Goal: Task Accomplishment & Management: Use online tool/utility

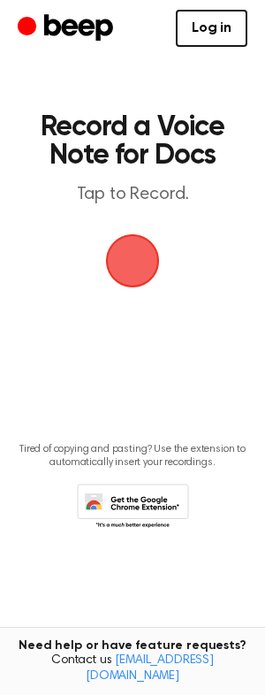
click at [142, 254] on span "button" at bounding box center [133, 261] width 54 height 54
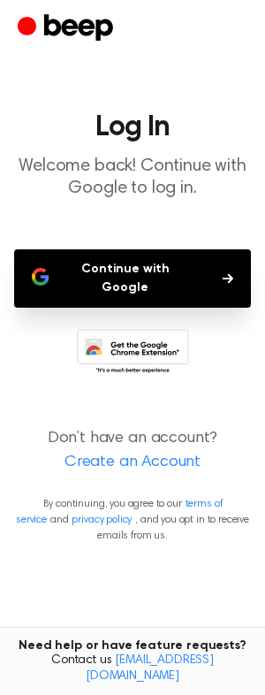
click at [154, 272] on button "Continue with Google" at bounding box center [132, 278] width 237 height 58
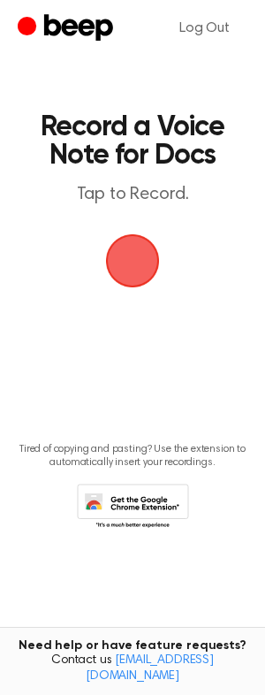
click at [150, 272] on span "button" at bounding box center [133, 262] width 58 height 58
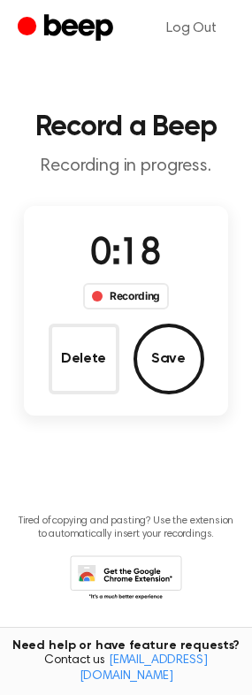
click at [160, 370] on button "Save" at bounding box center [169, 359] width 71 height 71
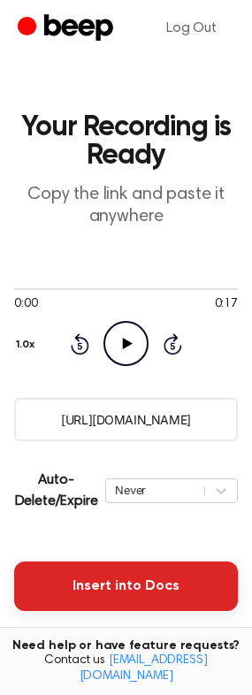
click at [140, 577] on button "Insert into Docs" at bounding box center [126, 587] width 224 height 50
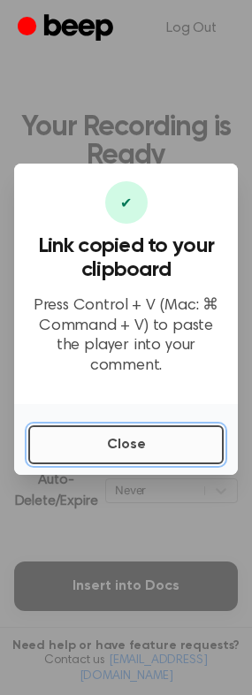
click at [145, 426] on button "Close" at bounding box center [126, 445] width 196 height 39
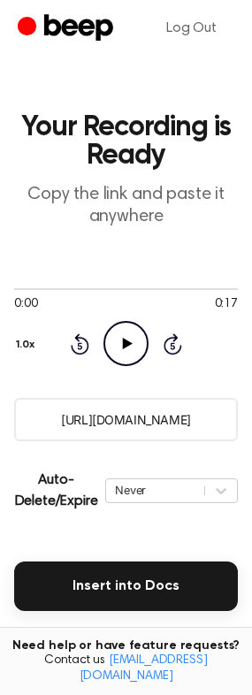
click at [119, 348] on icon "Play Audio" at bounding box center [126, 343] width 45 height 45
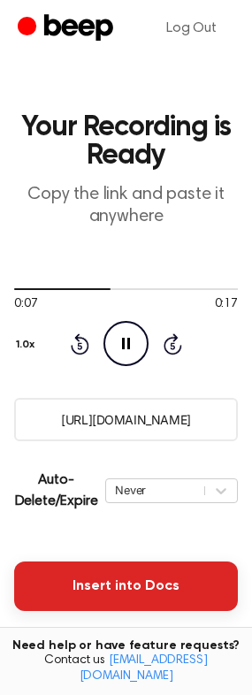
click at [175, 571] on button "Insert into Docs" at bounding box center [126, 587] width 224 height 50
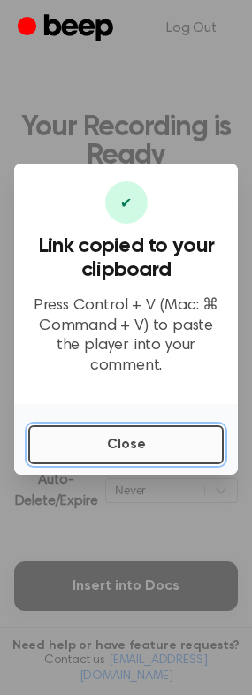
click at [141, 432] on button "Close" at bounding box center [126, 445] width 196 height 39
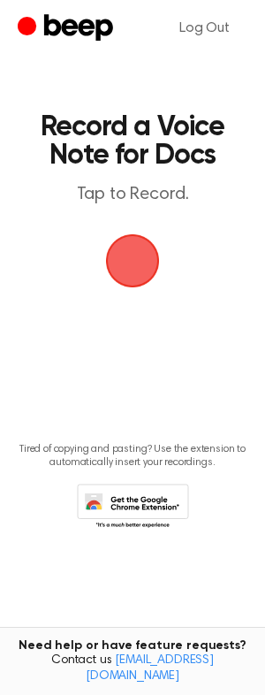
click at [157, 260] on span "button" at bounding box center [133, 261] width 54 height 54
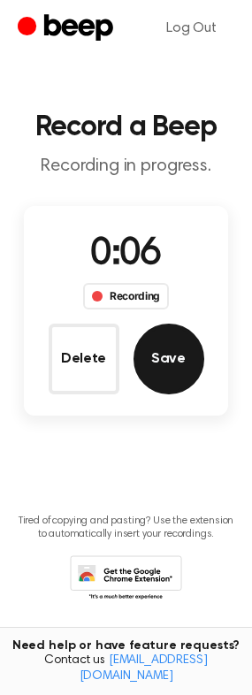
click at [181, 364] on button "Save" at bounding box center [169, 359] width 71 height 71
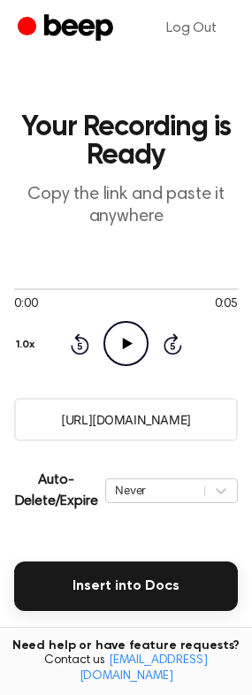
click at [137, 342] on icon "Play Audio" at bounding box center [126, 343] width 45 height 45
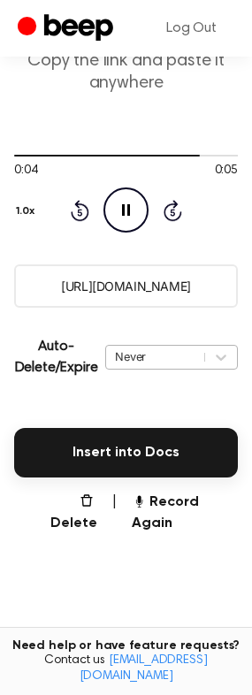
scroll to position [246, 0]
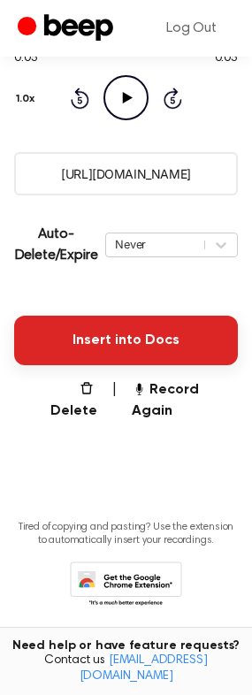
click at [112, 335] on button "Insert into Docs" at bounding box center [126, 341] width 224 height 50
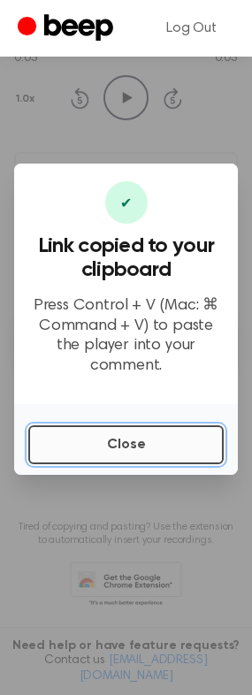
click at [150, 435] on button "Close" at bounding box center [126, 445] width 196 height 39
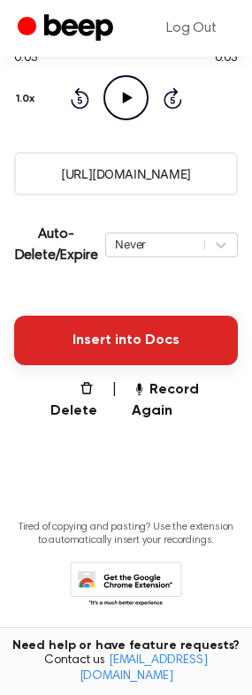
click at [127, 338] on button "Insert into Docs" at bounding box center [126, 341] width 224 height 50
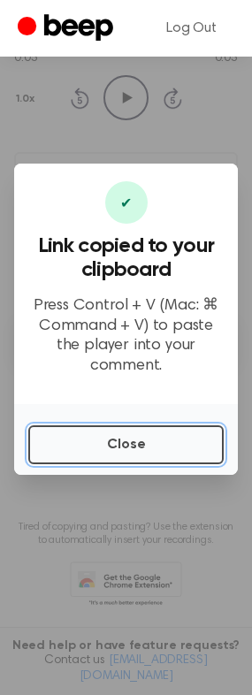
click at [162, 444] on button "Close" at bounding box center [126, 445] width 196 height 39
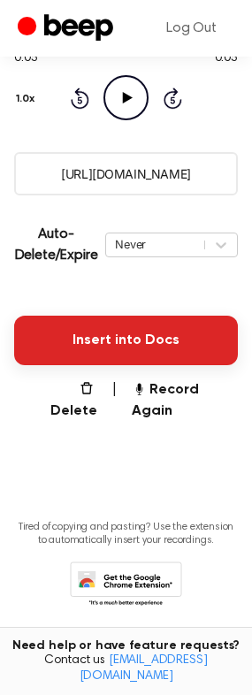
click at [134, 339] on button "Insert into Docs" at bounding box center [126, 341] width 224 height 50
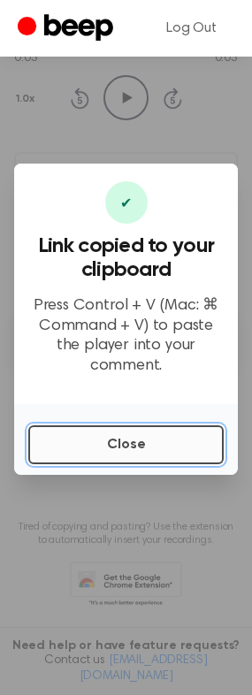
click at [151, 432] on button "Close" at bounding box center [126, 445] width 196 height 39
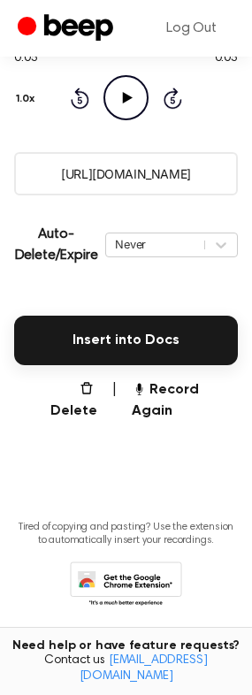
click at [168, 562] on icon at bounding box center [126, 586] width 112 height 49
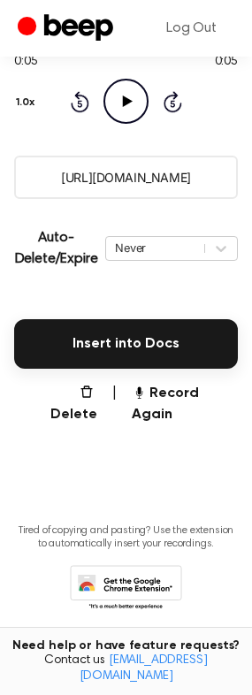
scroll to position [0, 0]
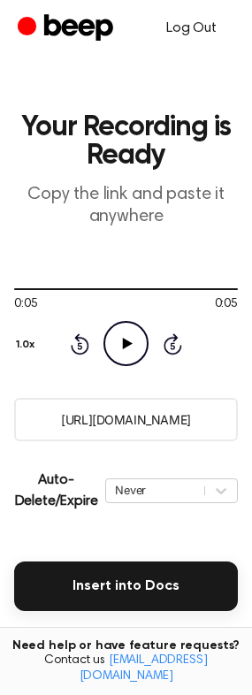
click at [194, 20] on link "Log Out" at bounding box center [192, 28] width 86 height 42
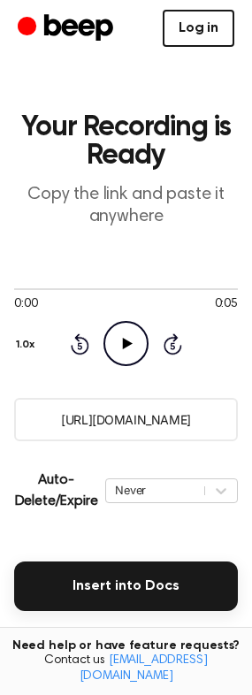
click at [190, 36] on link "Log in" at bounding box center [199, 28] width 72 height 37
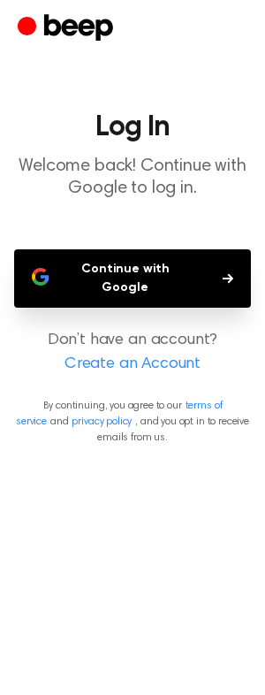
click at [197, 266] on button "Continue with Google" at bounding box center [132, 278] width 237 height 58
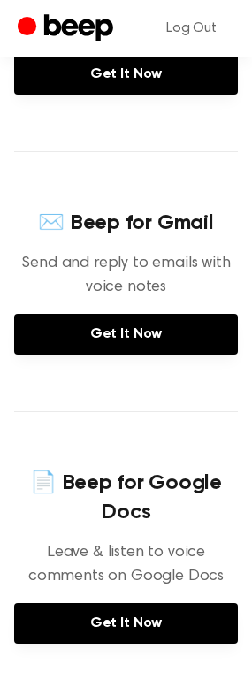
scroll to position [479, 0]
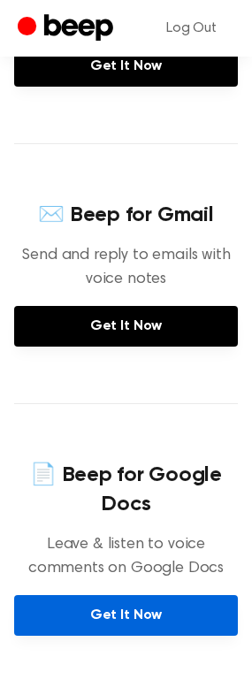
click at [137, 595] on link "Get It Now" at bounding box center [126, 615] width 224 height 41
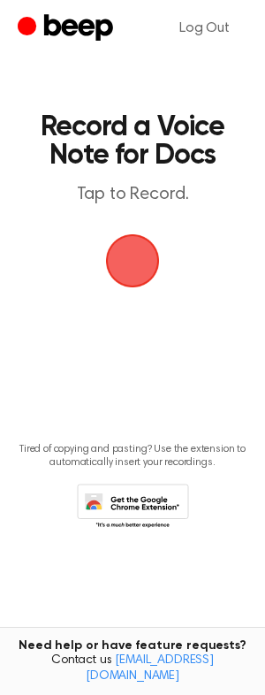
click at [149, 263] on span "button" at bounding box center [133, 261] width 54 height 54
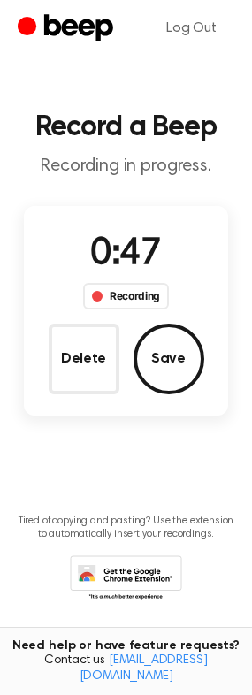
click at [181, 378] on button "Save" at bounding box center [169, 359] width 71 height 71
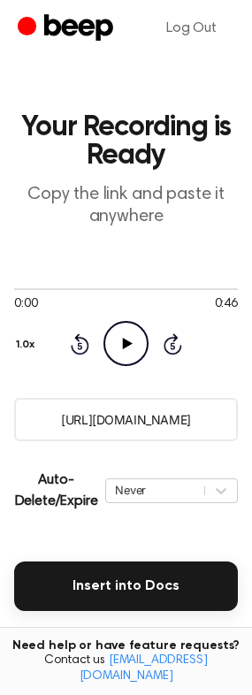
click at [123, 338] on icon "Play Audio" at bounding box center [126, 343] width 45 height 45
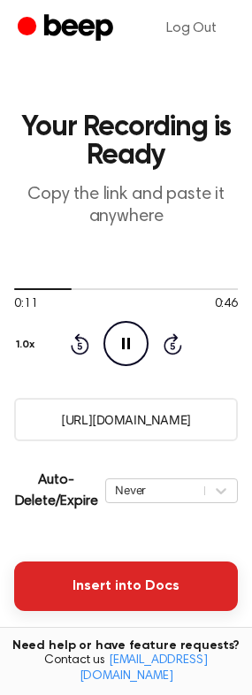
click at [129, 592] on button "Insert into Docs" at bounding box center [126, 587] width 224 height 50
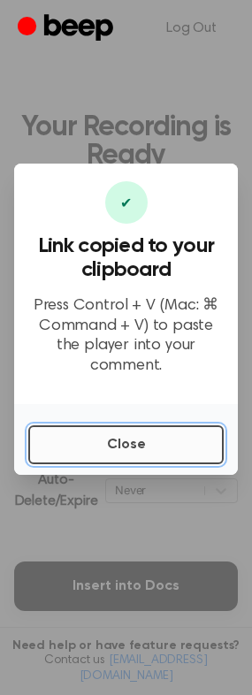
click at [131, 433] on button "Close" at bounding box center [126, 445] width 196 height 39
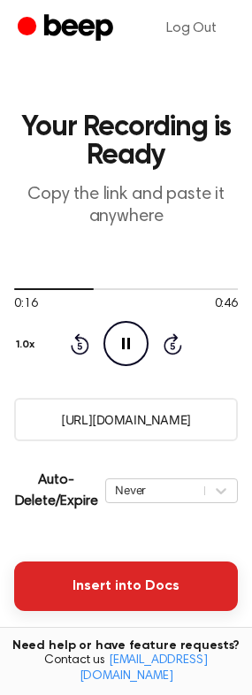
click at [107, 595] on button "Insert into Docs" at bounding box center [126, 587] width 224 height 50
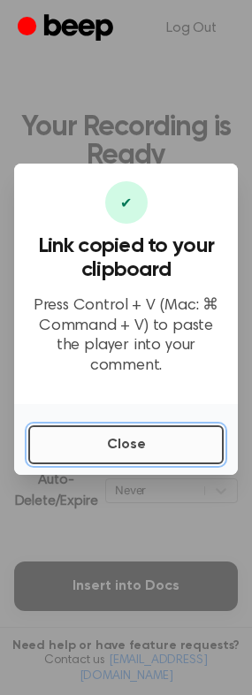
click at [108, 449] on button "Close" at bounding box center [126, 445] width 196 height 39
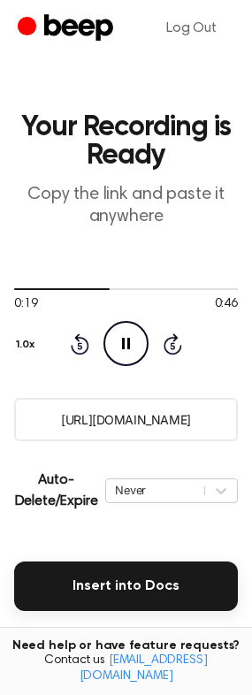
click at [132, 341] on icon "Pause Audio" at bounding box center [126, 343] width 45 height 45
click at [131, 339] on icon "Play Audio" at bounding box center [126, 343] width 45 height 45
click at [79, 632] on button "Delete" at bounding box center [66, 646] width 62 height 42
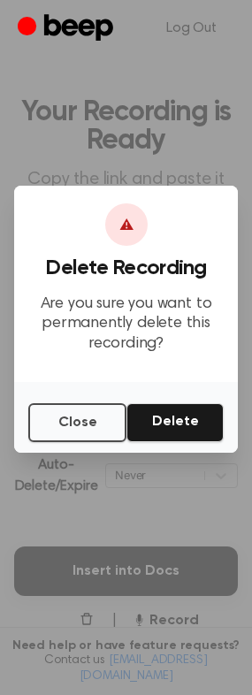
scroll to position [19, 0]
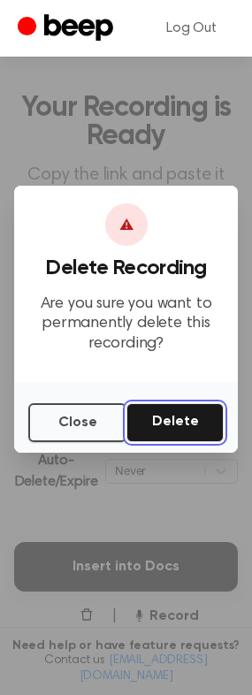
click at [190, 417] on button "Delete" at bounding box center [175, 422] width 97 height 39
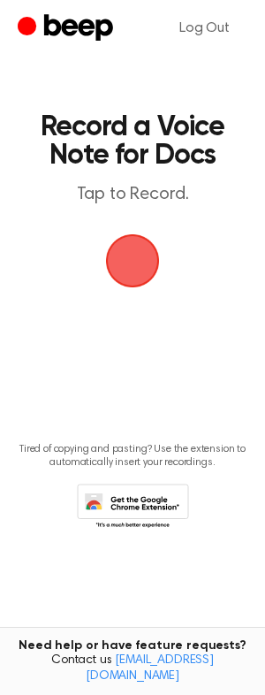
click at [133, 250] on span "button" at bounding box center [133, 261] width 80 height 80
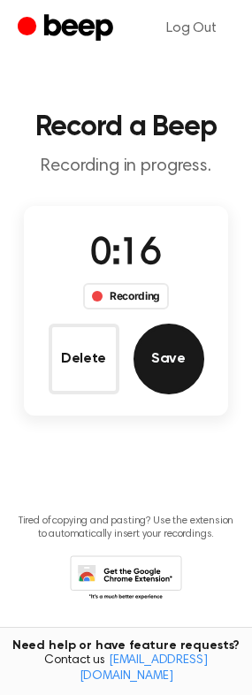
click at [150, 350] on button "Save" at bounding box center [169, 359] width 71 height 71
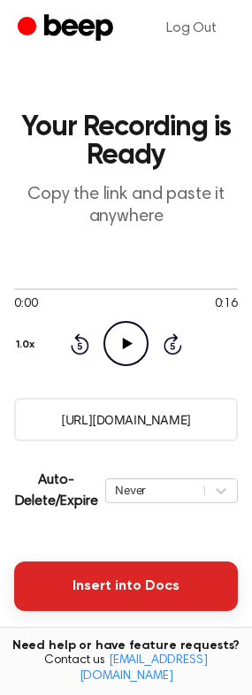
click at [157, 582] on button "Insert into Docs" at bounding box center [126, 587] width 224 height 50
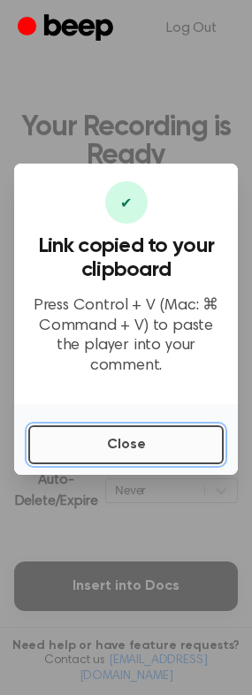
click at [125, 426] on button "Close" at bounding box center [126, 445] width 196 height 39
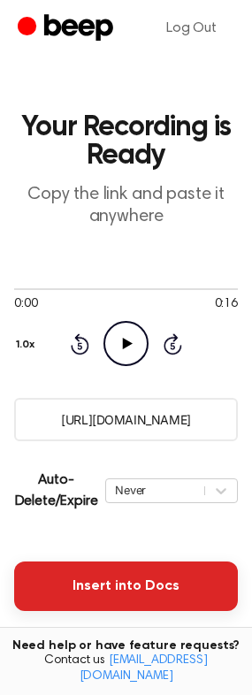
click at [128, 601] on button "Insert into Docs" at bounding box center [126, 587] width 224 height 50
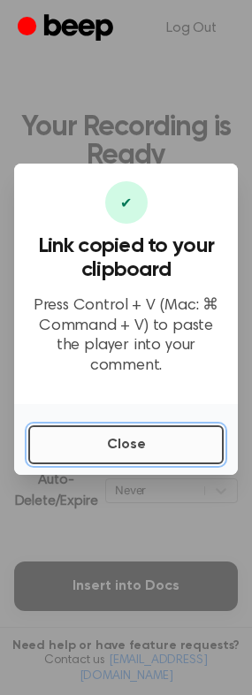
click at [142, 437] on button "Close" at bounding box center [126, 445] width 196 height 39
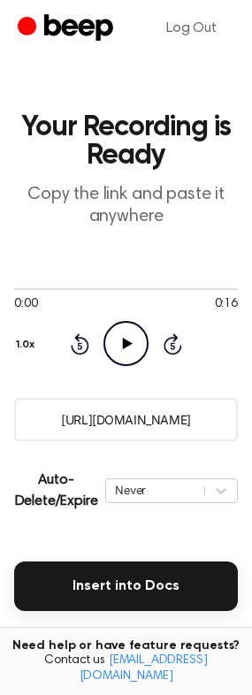
click at [135, 342] on icon "Play Audio" at bounding box center [126, 343] width 45 height 45
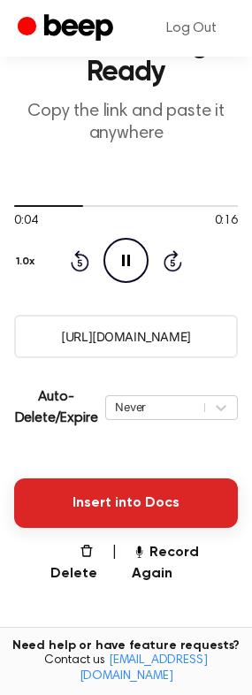
scroll to position [168, 0]
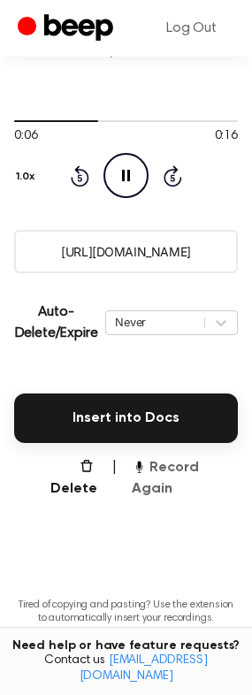
click at [200, 462] on button "Record Again" at bounding box center [185, 478] width 106 height 42
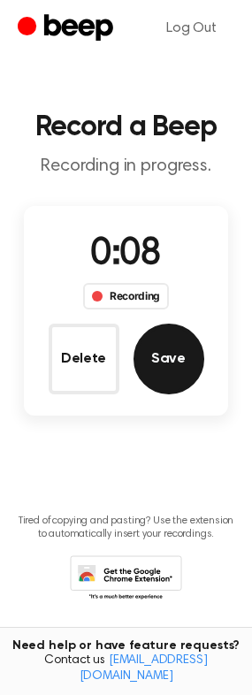
click at [152, 360] on button "Save" at bounding box center [169, 359] width 71 height 71
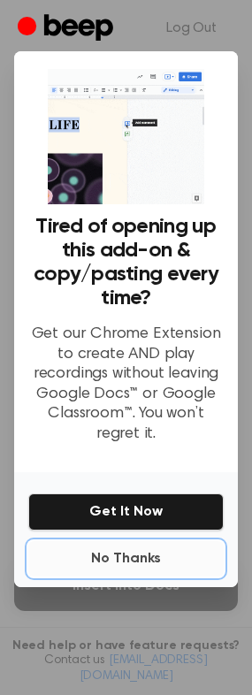
click at [157, 554] on button "No Thanks" at bounding box center [126, 558] width 196 height 35
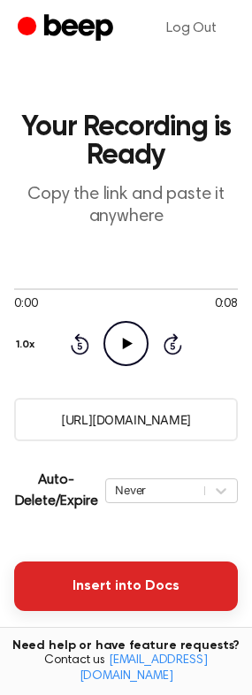
click at [112, 596] on button "Insert into Docs" at bounding box center [126, 587] width 224 height 50
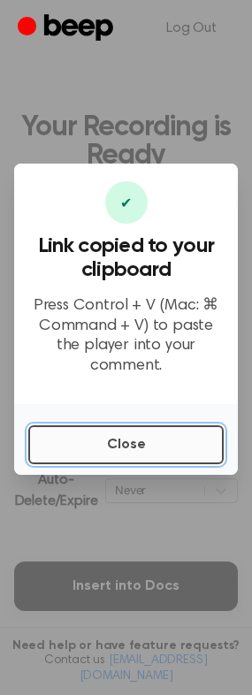
click at [130, 426] on button "Close" at bounding box center [126, 445] width 196 height 39
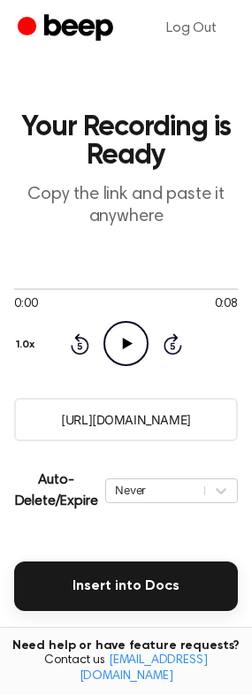
click at [140, 339] on icon "Play Audio" at bounding box center [126, 343] width 45 height 45
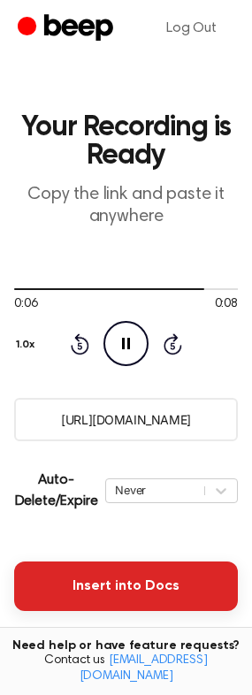
click at [124, 587] on button "Insert into Docs" at bounding box center [126, 587] width 224 height 50
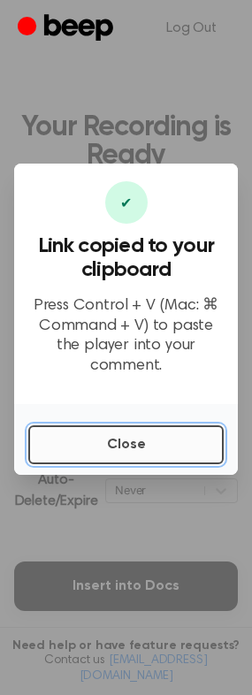
click at [114, 431] on button "Close" at bounding box center [126, 445] width 196 height 39
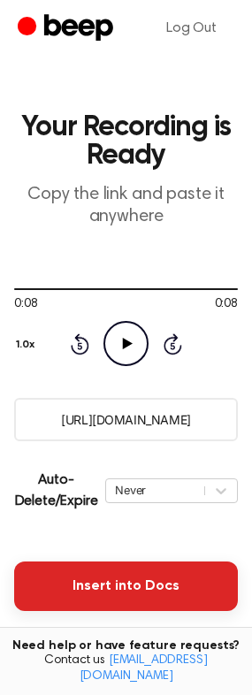
click at [90, 577] on button "Insert into Docs" at bounding box center [126, 587] width 224 height 50
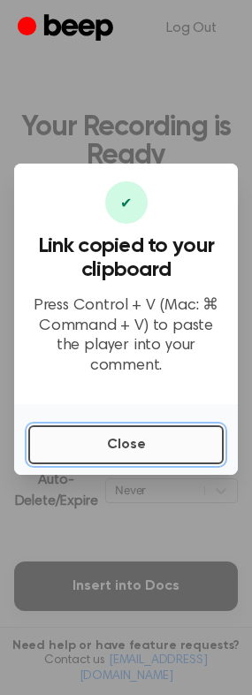
click at [150, 437] on button "Close" at bounding box center [126, 445] width 196 height 39
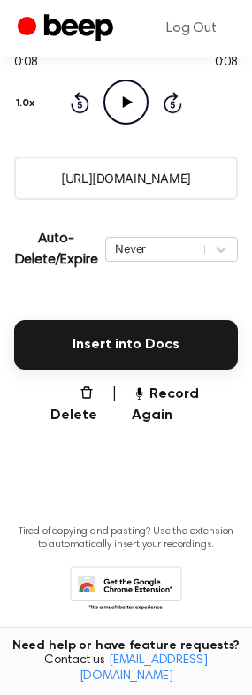
scroll to position [246, 0]
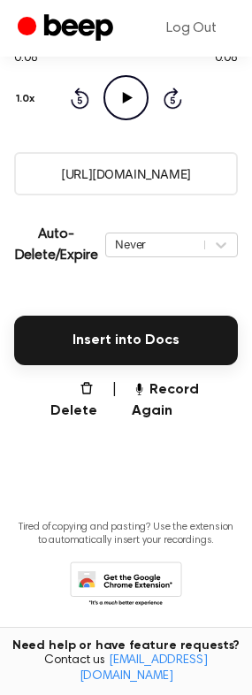
click at [150, 562] on icon at bounding box center [126, 586] width 112 height 49
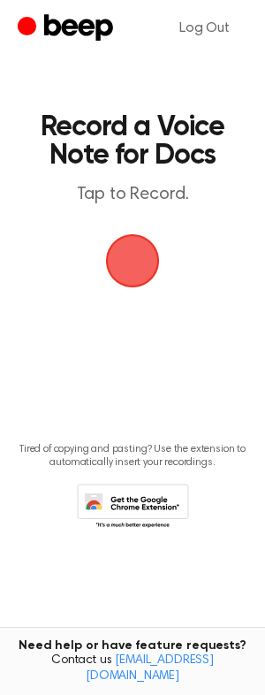
click at [122, 260] on span "button" at bounding box center [133, 261] width 60 height 60
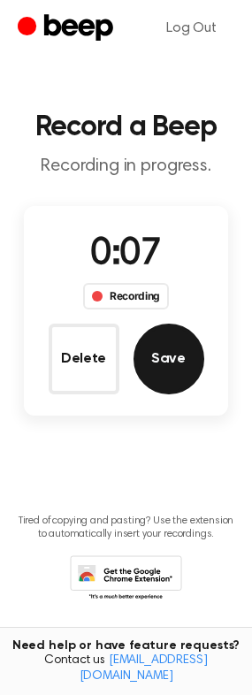
click at [154, 342] on button "Save" at bounding box center [169, 359] width 71 height 71
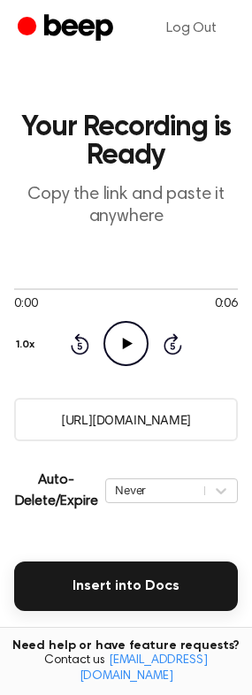
click at [123, 341] on icon at bounding box center [128, 344] width 10 height 12
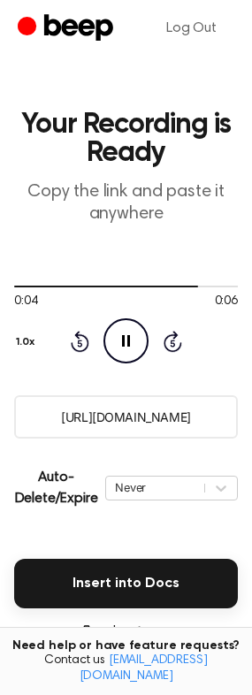
scroll to position [4, 0]
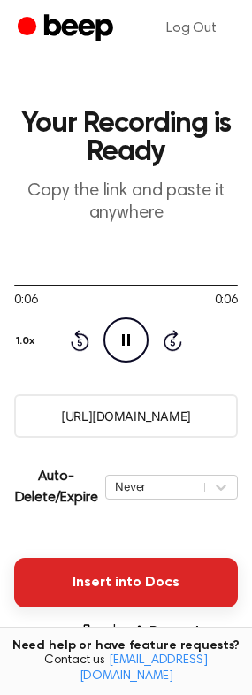
click at [170, 602] on button "Insert into Docs" at bounding box center [126, 583] width 224 height 50
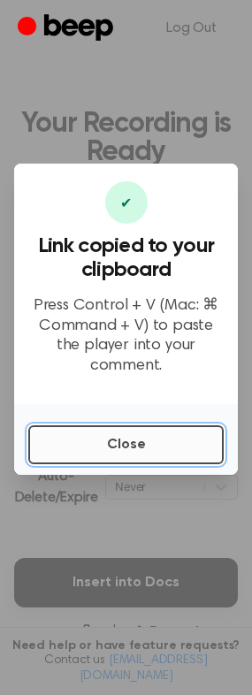
click at [108, 428] on button "Close" at bounding box center [126, 445] width 196 height 39
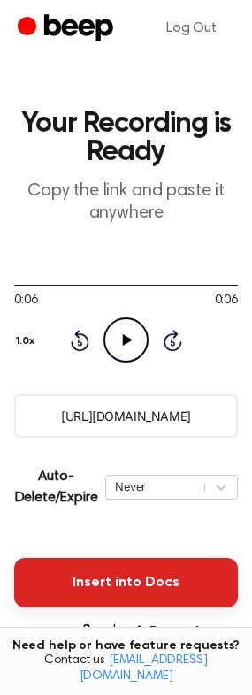
click at [136, 579] on button "Insert into Docs" at bounding box center [126, 583] width 224 height 50
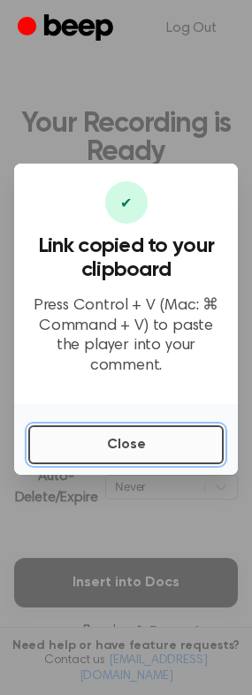
click at [98, 433] on button "Close" at bounding box center [126, 445] width 196 height 39
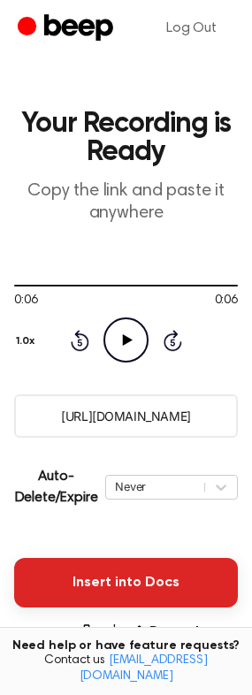
click at [133, 566] on button "Insert into Docs" at bounding box center [126, 583] width 224 height 50
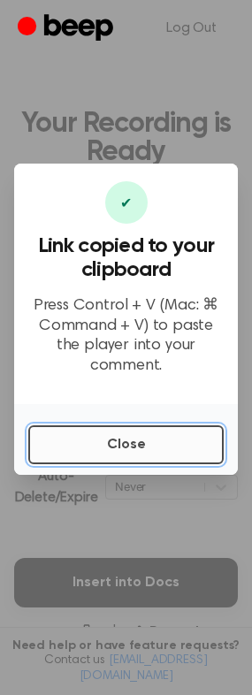
click at [135, 450] on button "Close" at bounding box center [126, 445] width 196 height 39
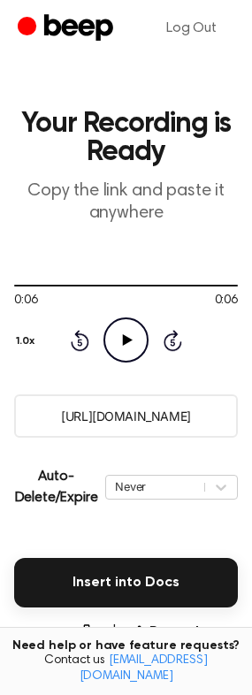
click at [70, 27] on icon "Beep" at bounding box center [78, 27] width 69 height 27
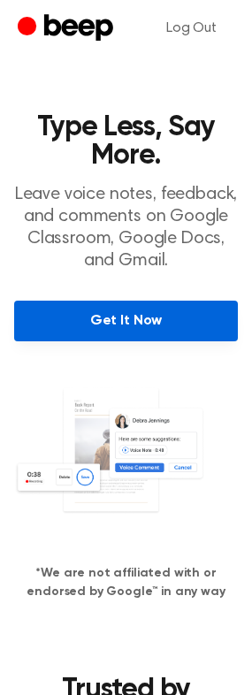
click at [144, 319] on link "Get It Now" at bounding box center [126, 321] width 224 height 41
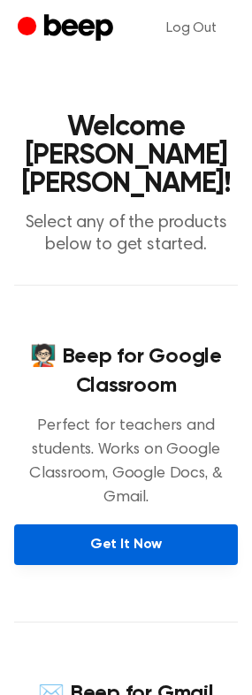
click at [127, 525] on link "Get It Now" at bounding box center [126, 545] width 224 height 41
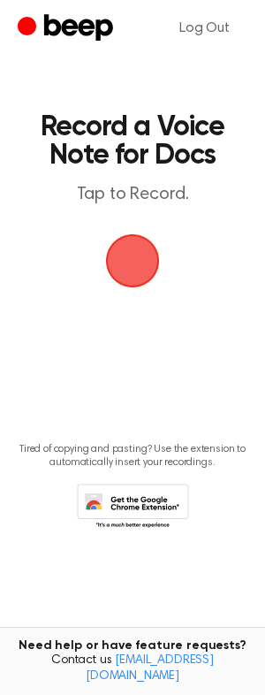
click at [142, 257] on span "button" at bounding box center [133, 261] width 50 height 50
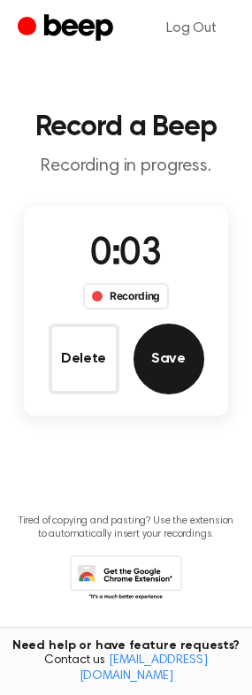
click at [185, 342] on button "Save" at bounding box center [169, 359] width 71 height 71
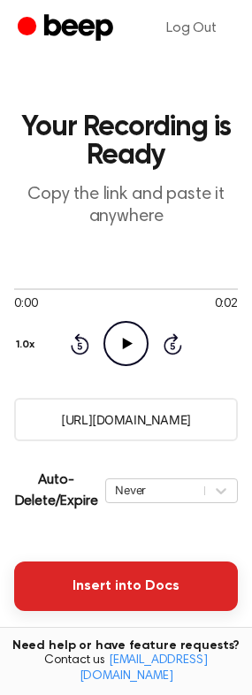
click at [155, 581] on button "Insert into Docs" at bounding box center [126, 587] width 224 height 50
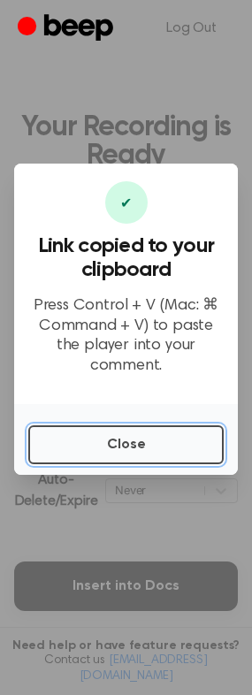
click at [133, 429] on button "Close" at bounding box center [126, 445] width 196 height 39
